Goal: Transaction & Acquisition: Obtain resource

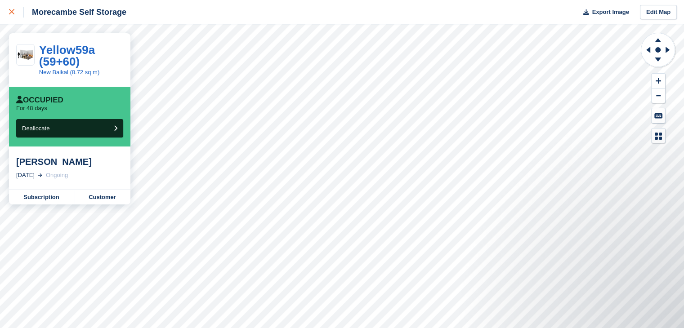
click at [16, 14] on div at bounding box center [16, 12] width 15 height 11
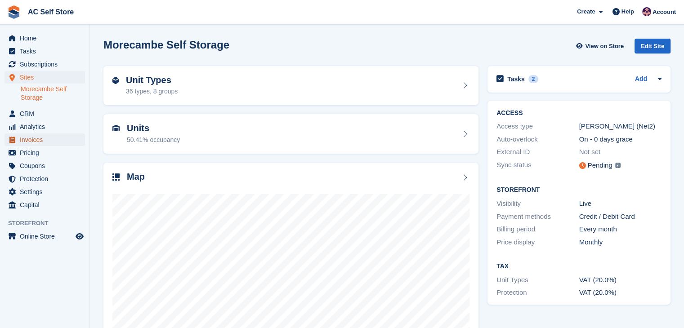
click at [48, 141] on span "Invoices" at bounding box center [47, 139] width 54 height 13
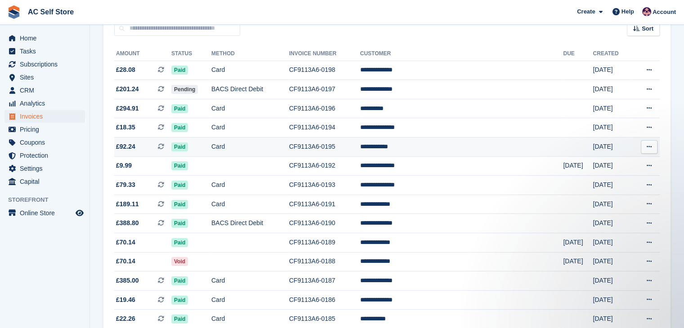
click at [651, 149] on icon at bounding box center [648, 147] width 5 height 6
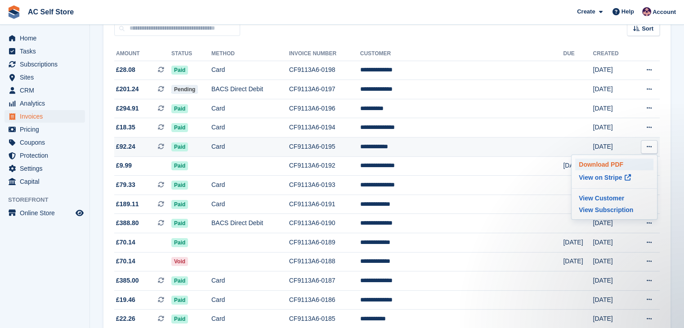
click at [599, 164] on p "Download PDF" at bounding box center [614, 165] width 78 height 12
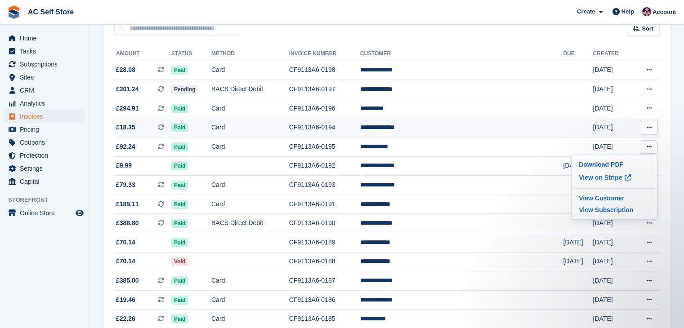
click at [650, 126] on icon at bounding box center [648, 128] width 5 height 6
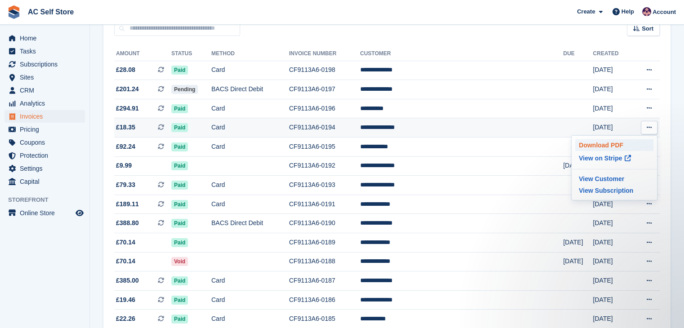
click at [619, 143] on p "Download PDF" at bounding box center [614, 145] width 78 height 12
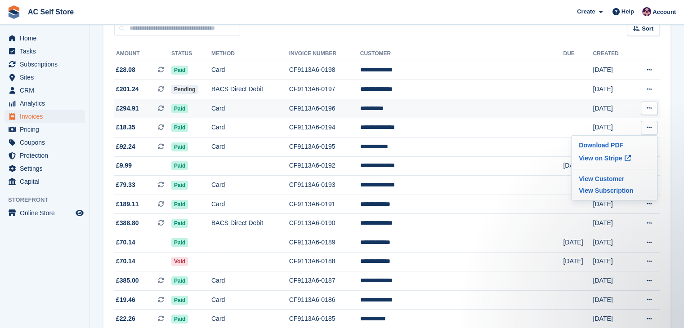
click at [649, 111] on icon at bounding box center [648, 108] width 5 height 6
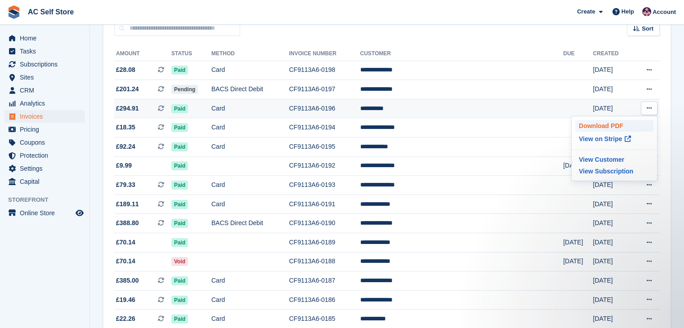
click at [606, 127] on p "Download PDF" at bounding box center [614, 126] width 78 height 12
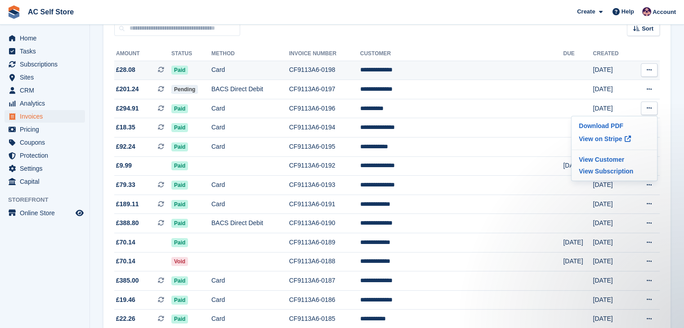
click at [649, 72] on icon at bounding box center [648, 70] width 5 height 6
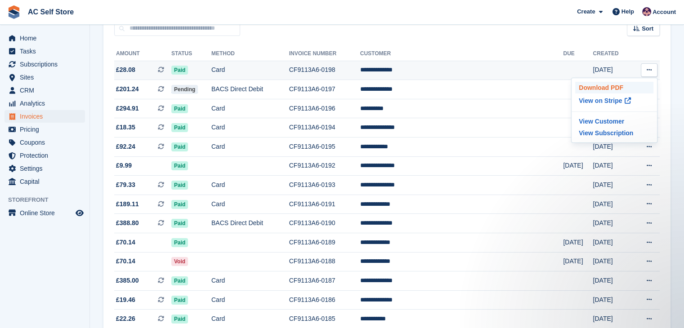
click at [610, 85] on p "Download PDF" at bounding box center [614, 88] width 78 height 12
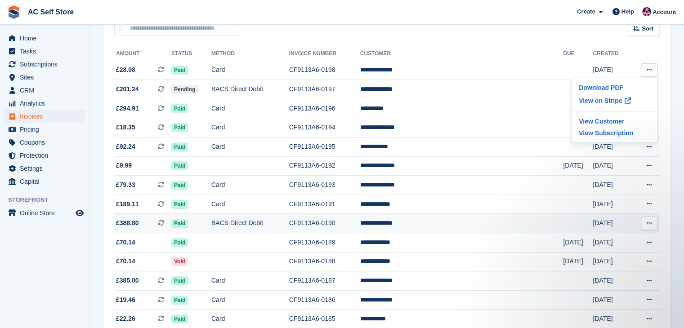
click at [653, 225] on button at bounding box center [649, 223] width 17 height 13
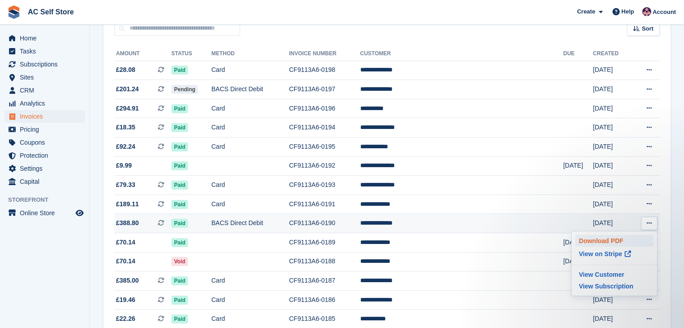
click at [610, 238] on p "Download PDF" at bounding box center [614, 241] width 78 height 12
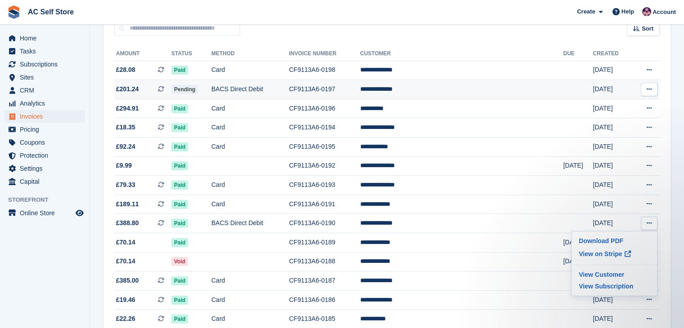
click at [653, 89] on button at bounding box center [649, 89] width 17 height 13
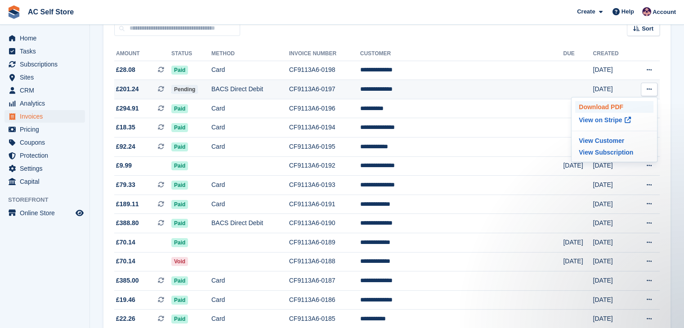
click at [620, 107] on p "Download PDF" at bounding box center [614, 107] width 78 height 12
click at [52, 81] on span "Sites" at bounding box center [47, 77] width 54 height 13
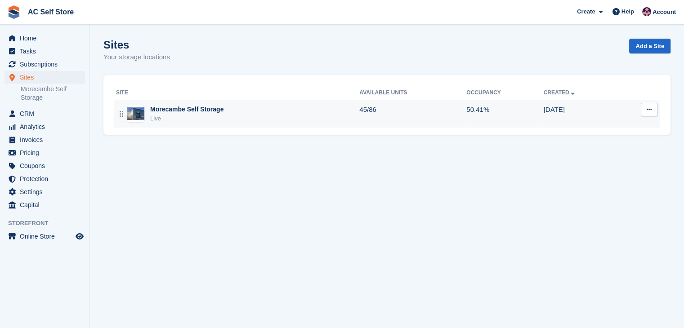
click at [169, 122] on div "Live" at bounding box center [186, 118] width 73 height 9
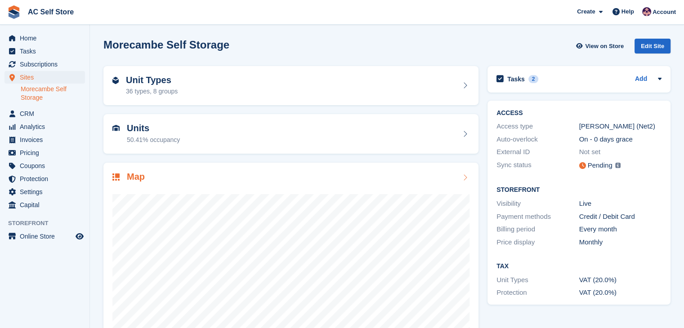
click at [165, 193] on div at bounding box center [290, 273] width 357 height 180
